Goal: Task Accomplishment & Management: Manage account settings

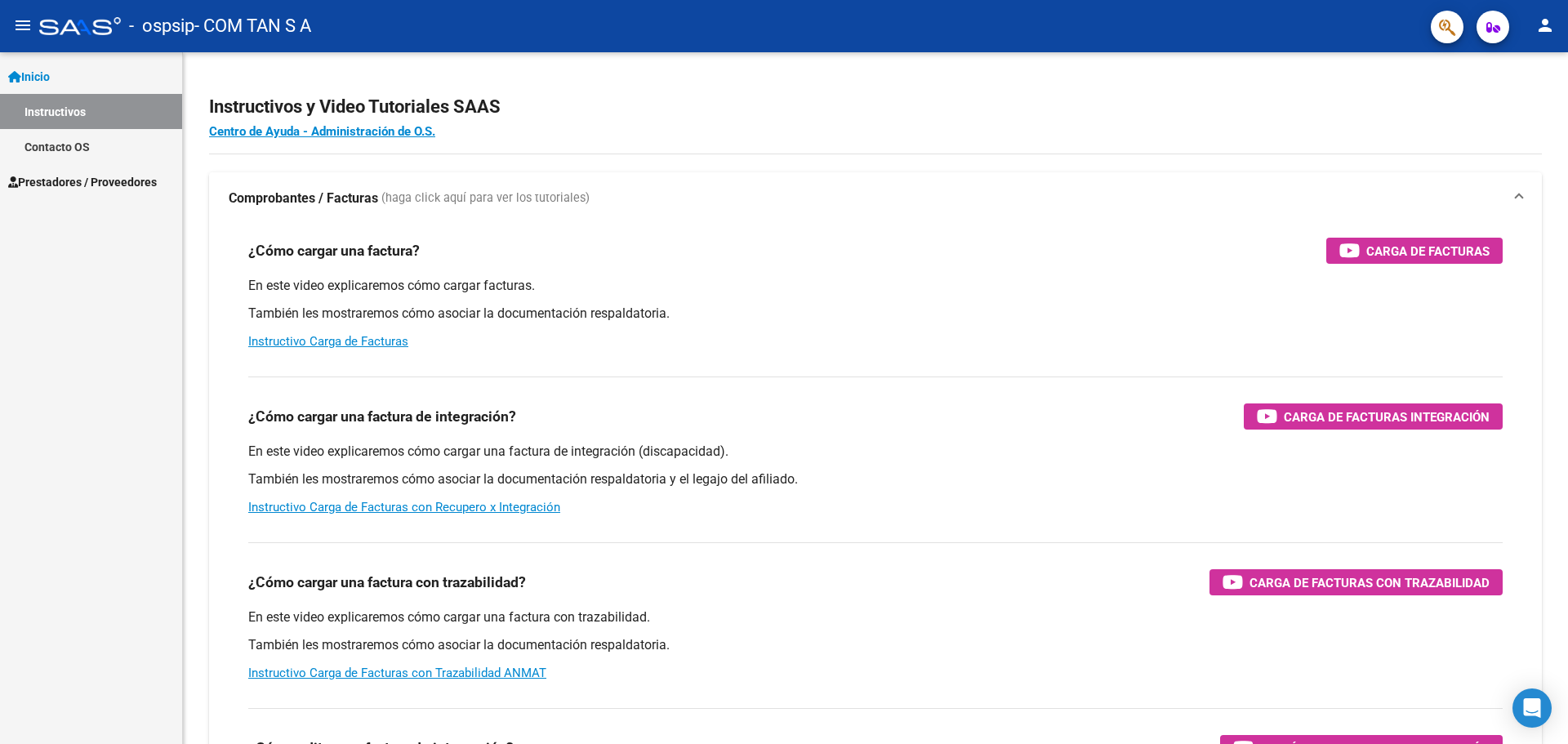
click at [120, 183] on span "Prestadores / Proveedores" at bounding box center [82, 182] width 148 height 18
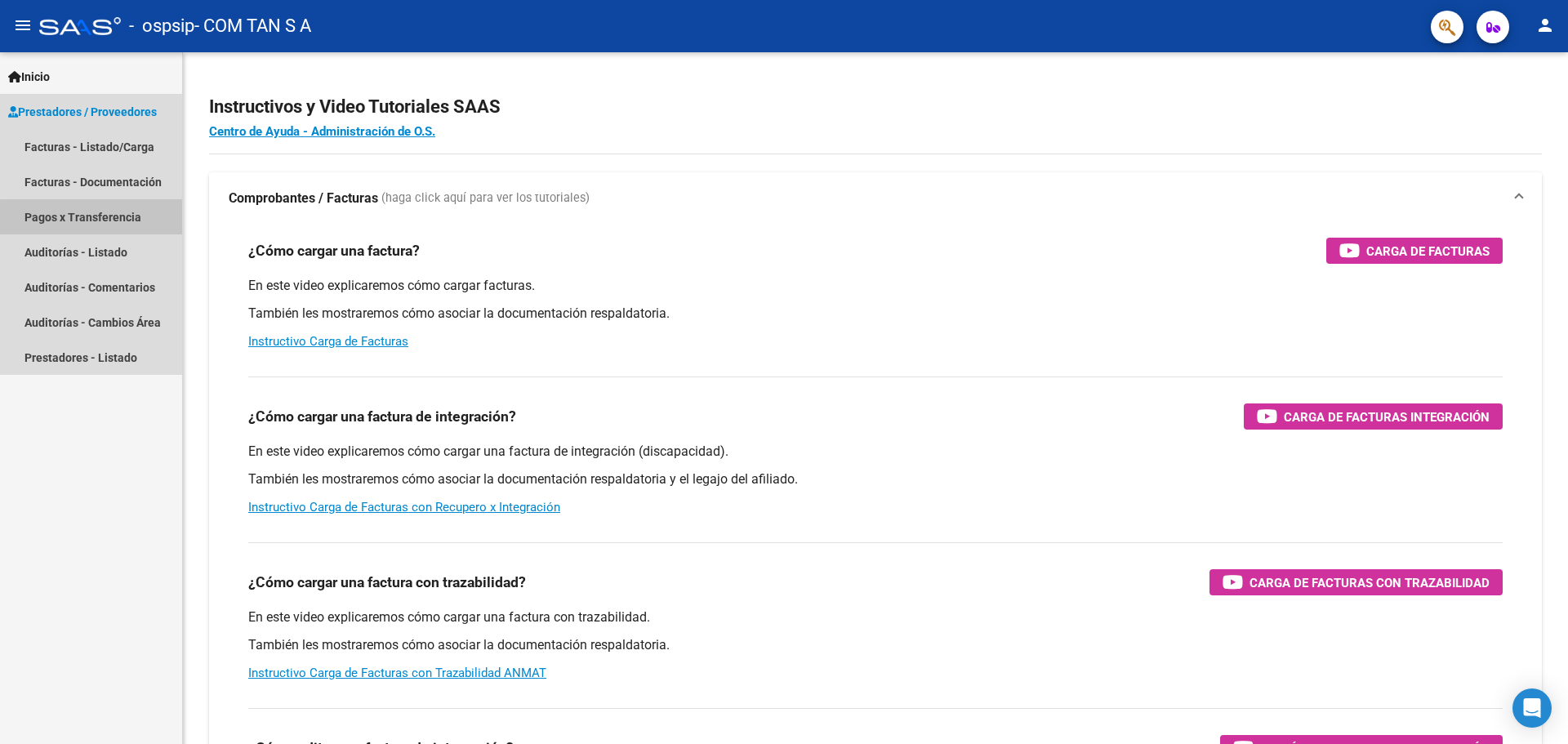
click at [102, 219] on link "Pagos x Transferencia" at bounding box center [91, 217] width 182 height 35
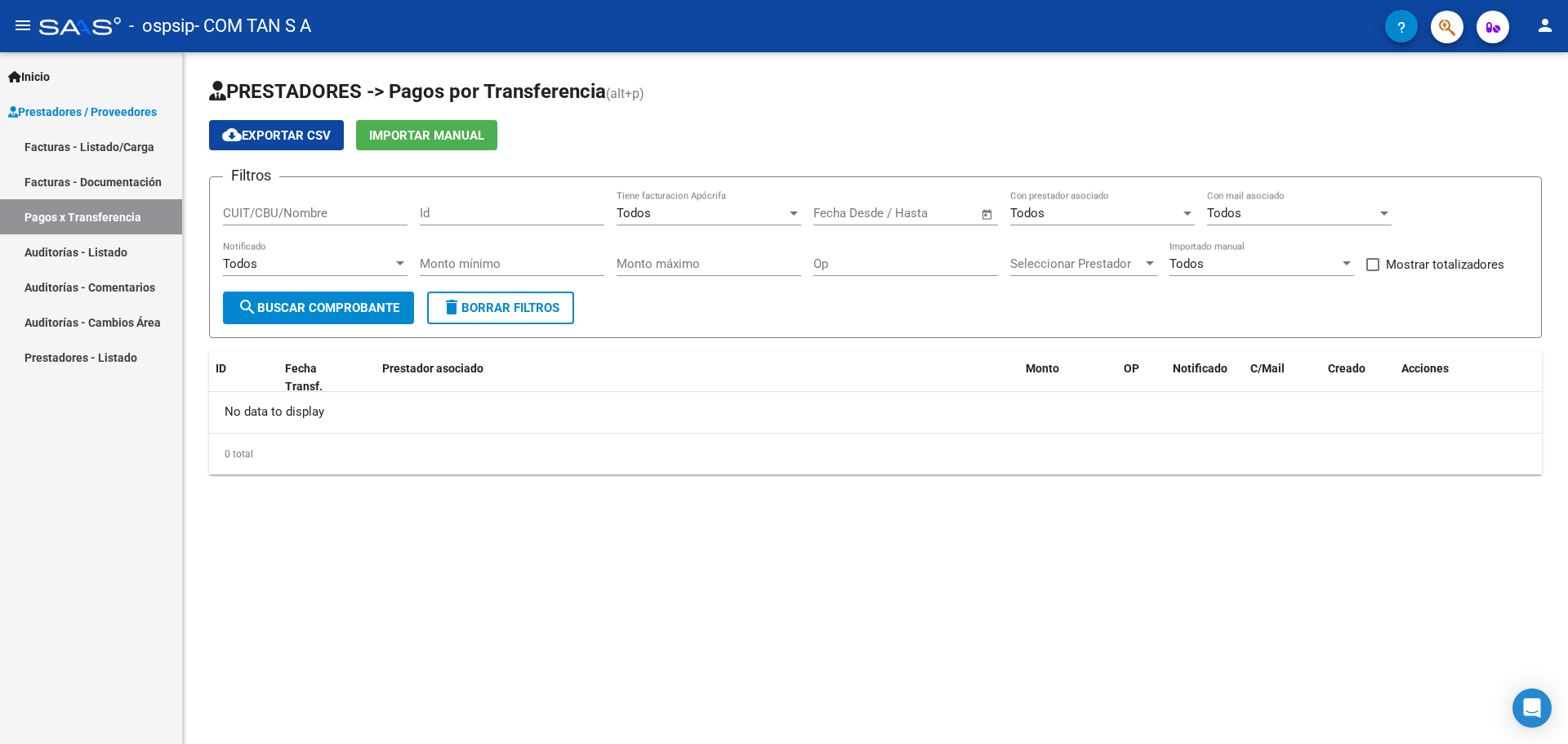
click at [117, 175] on link "Facturas - Documentación" at bounding box center [91, 182] width 182 height 35
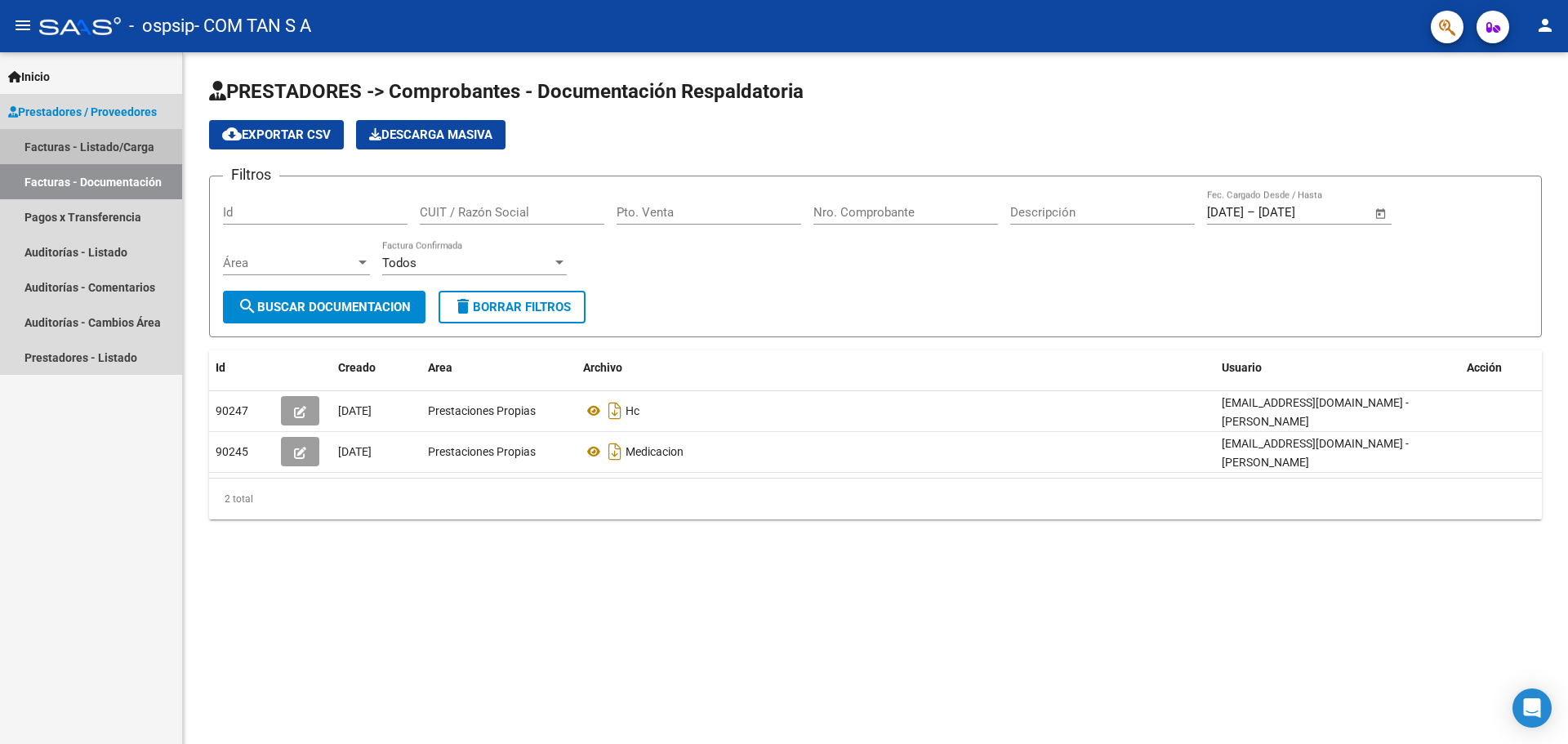
click at [133, 130] on link "Facturas - Listado/Carga" at bounding box center [91, 146] width 182 height 35
